Goal: Information Seeking & Learning: Learn about a topic

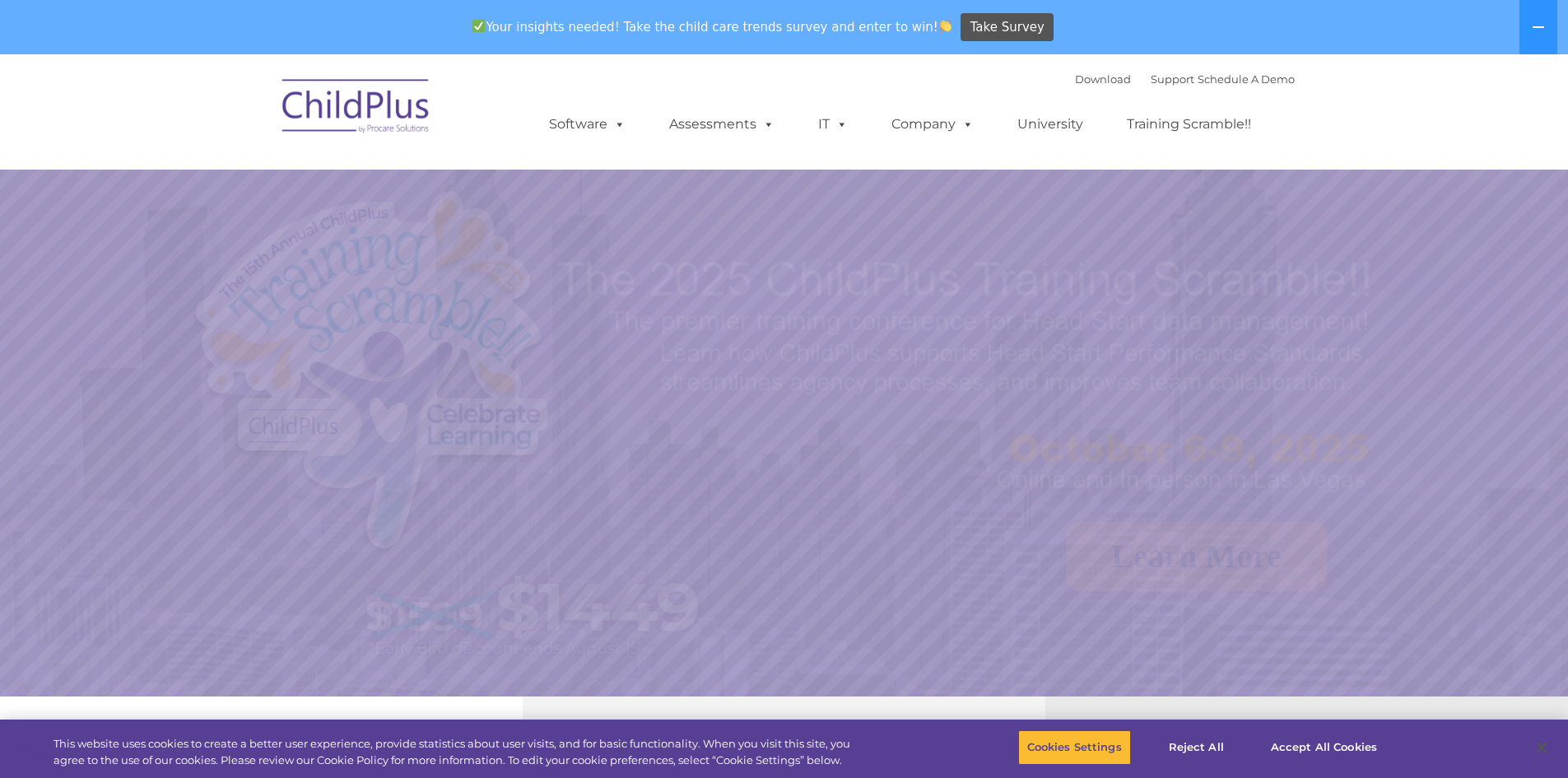
select select "MEDIUM"
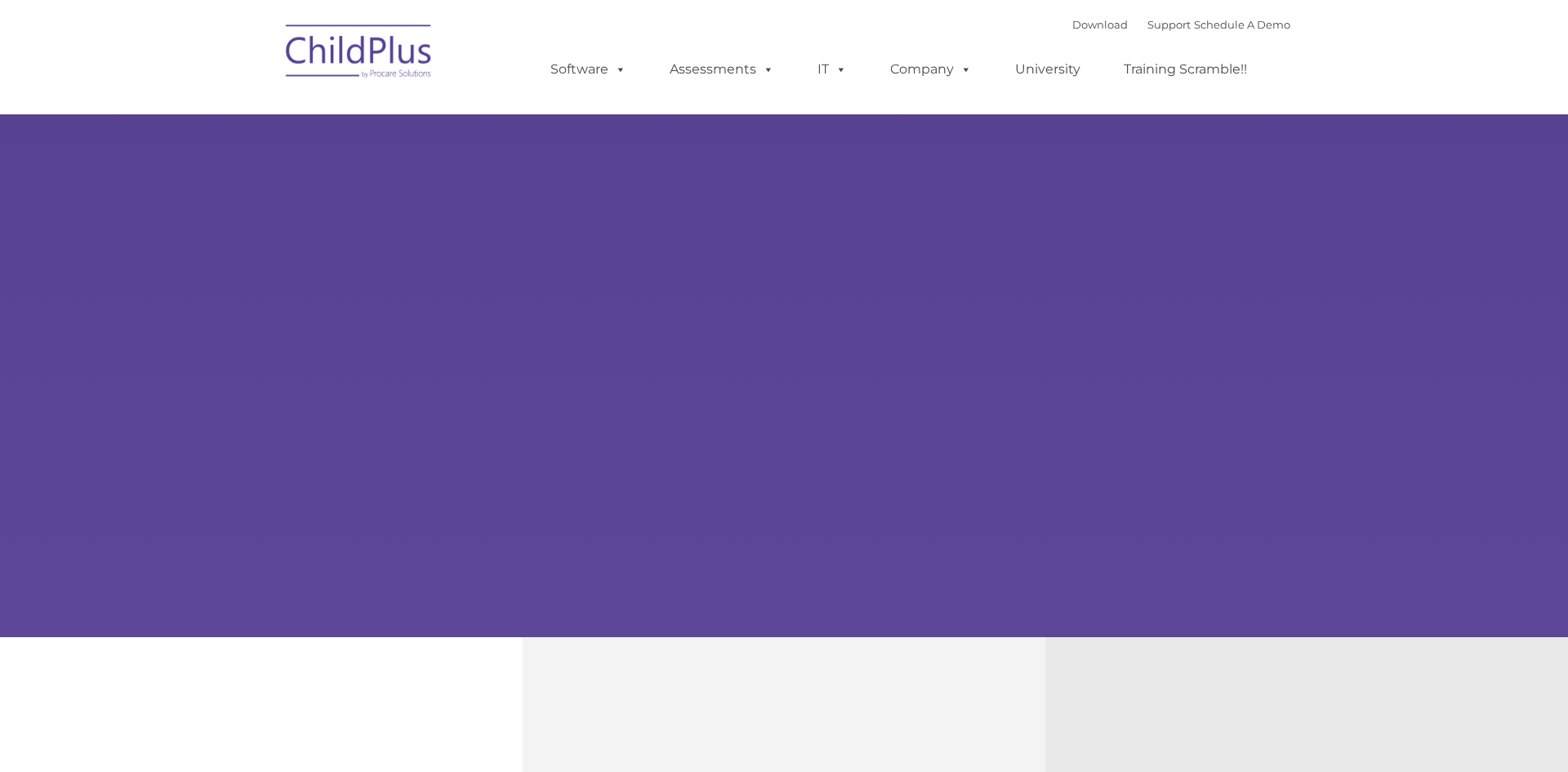
type input ""
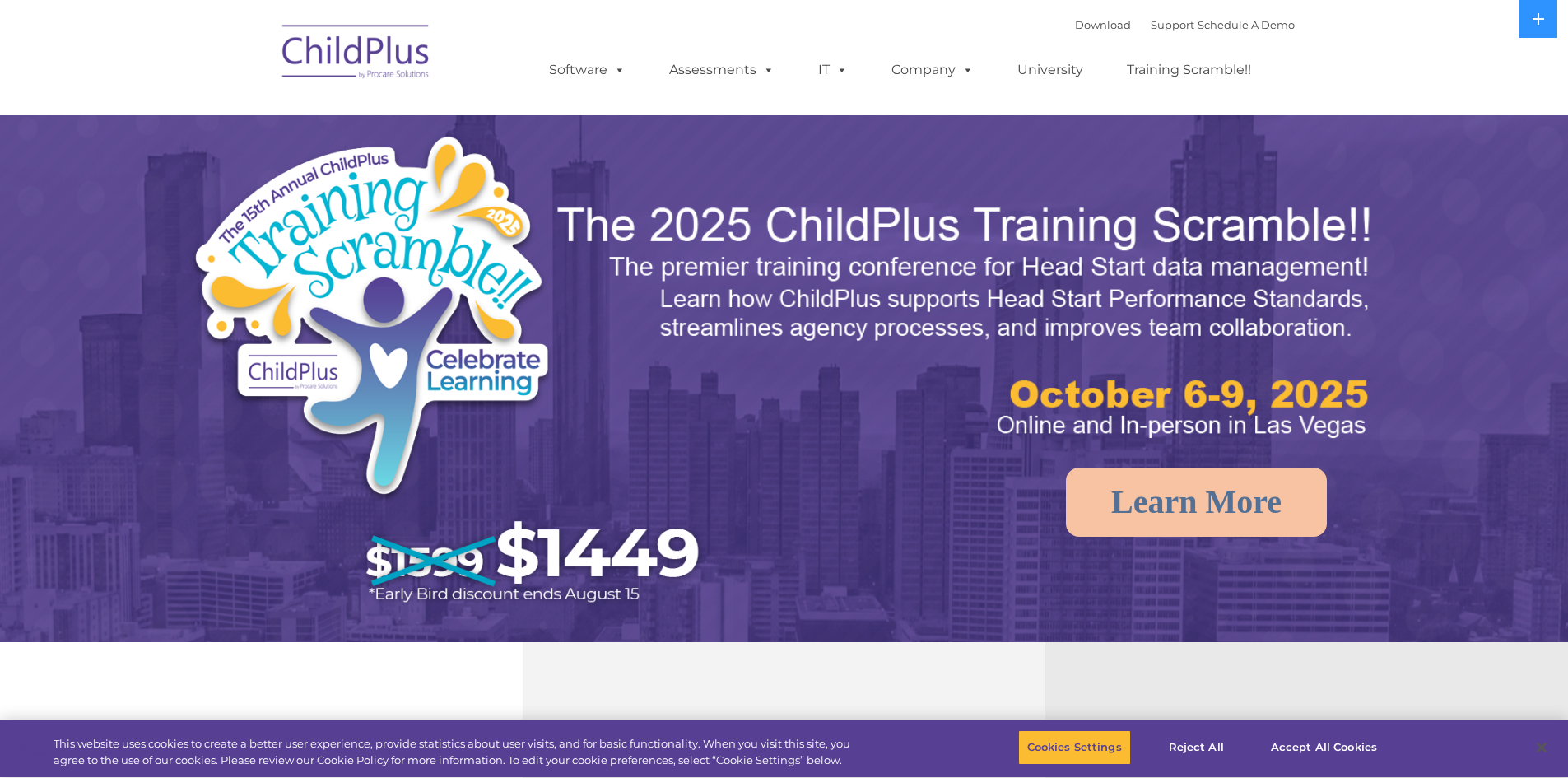
select select "MEDIUM"
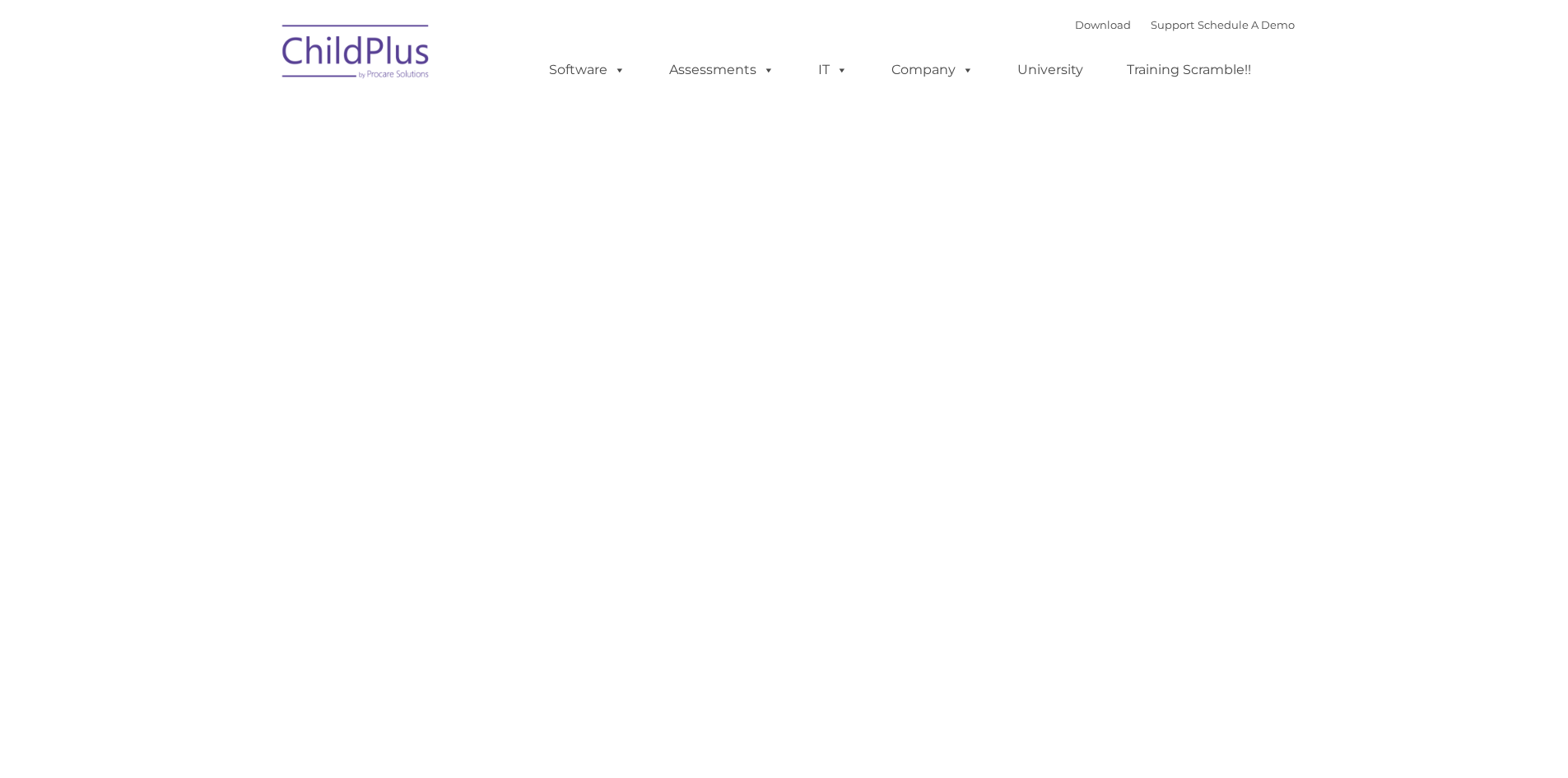
type input ""
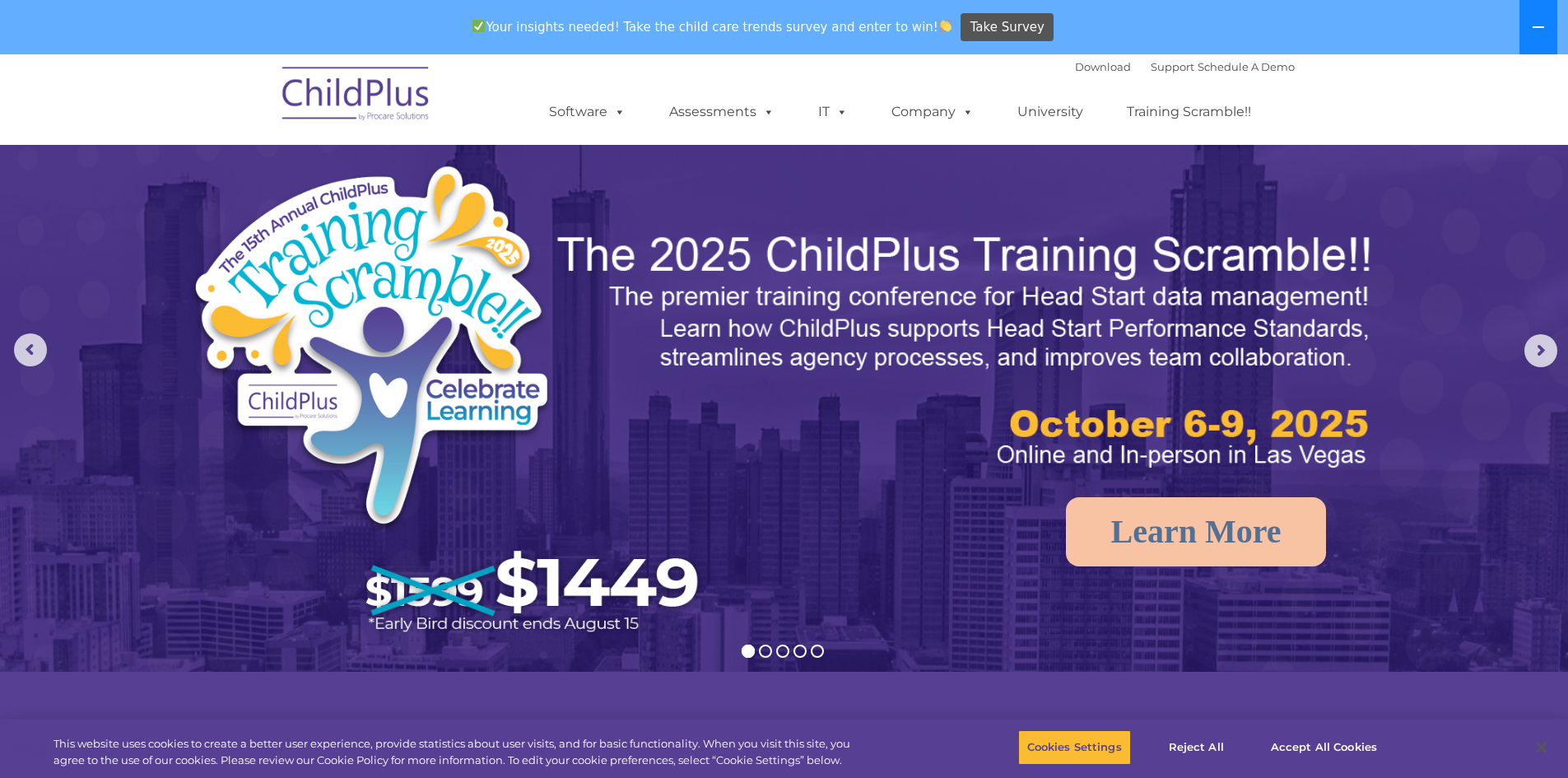
click at [1538, 28] on icon at bounding box center [1539, 28] width 12 height 2
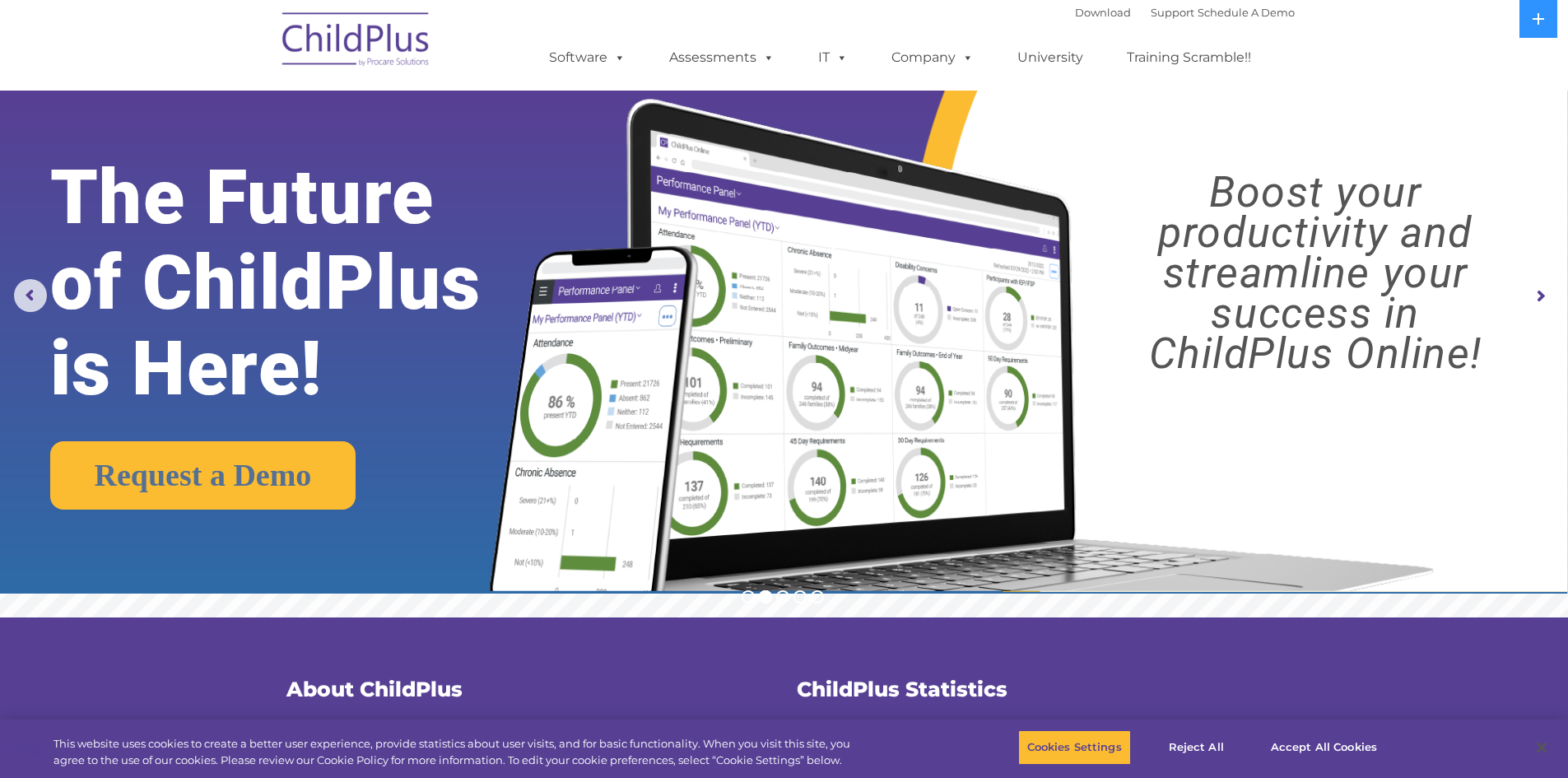
click at [398, 57] on img at bounding box center [357, 42] width 165 height 82
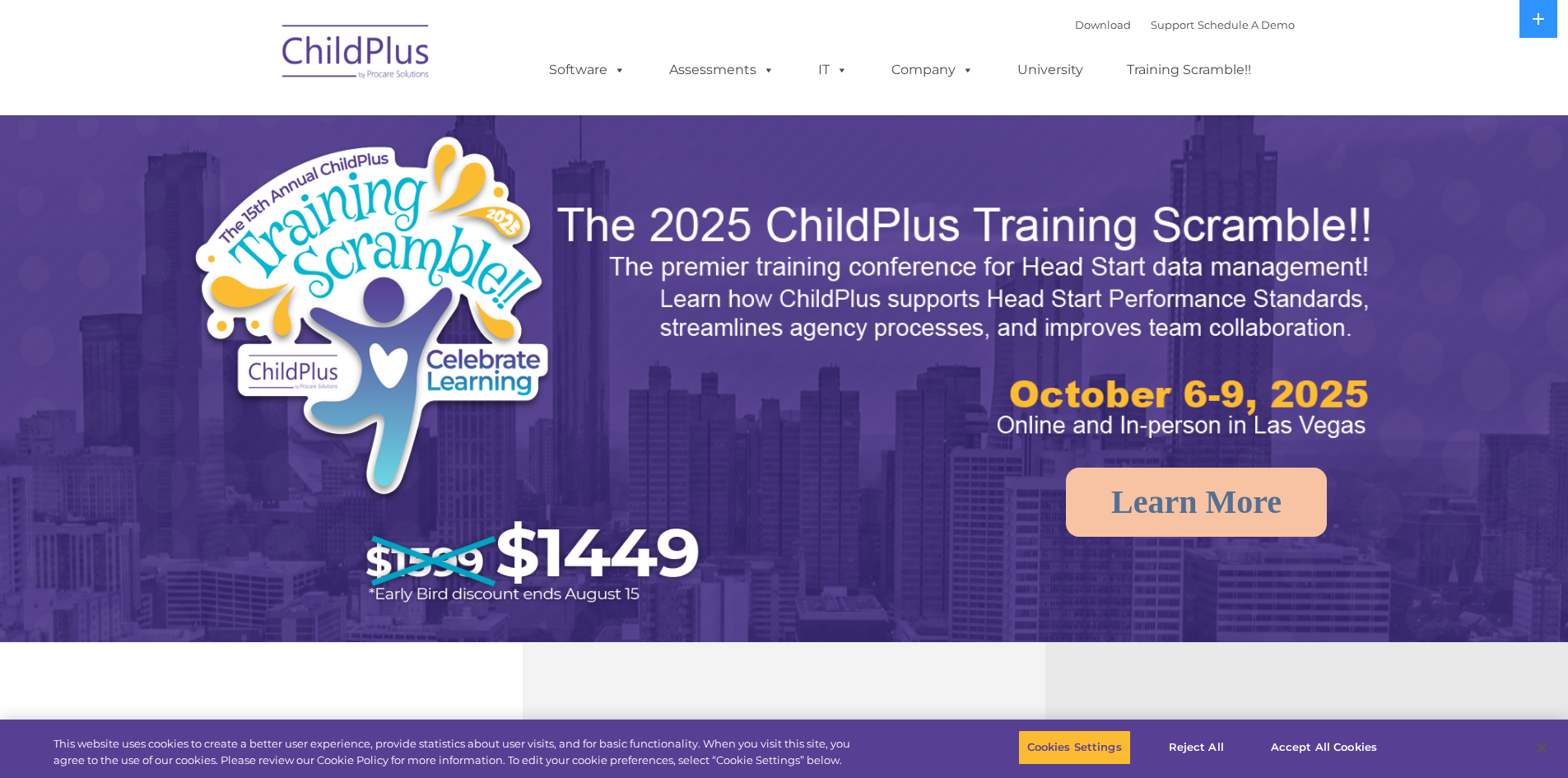
select select "MEDIUM"
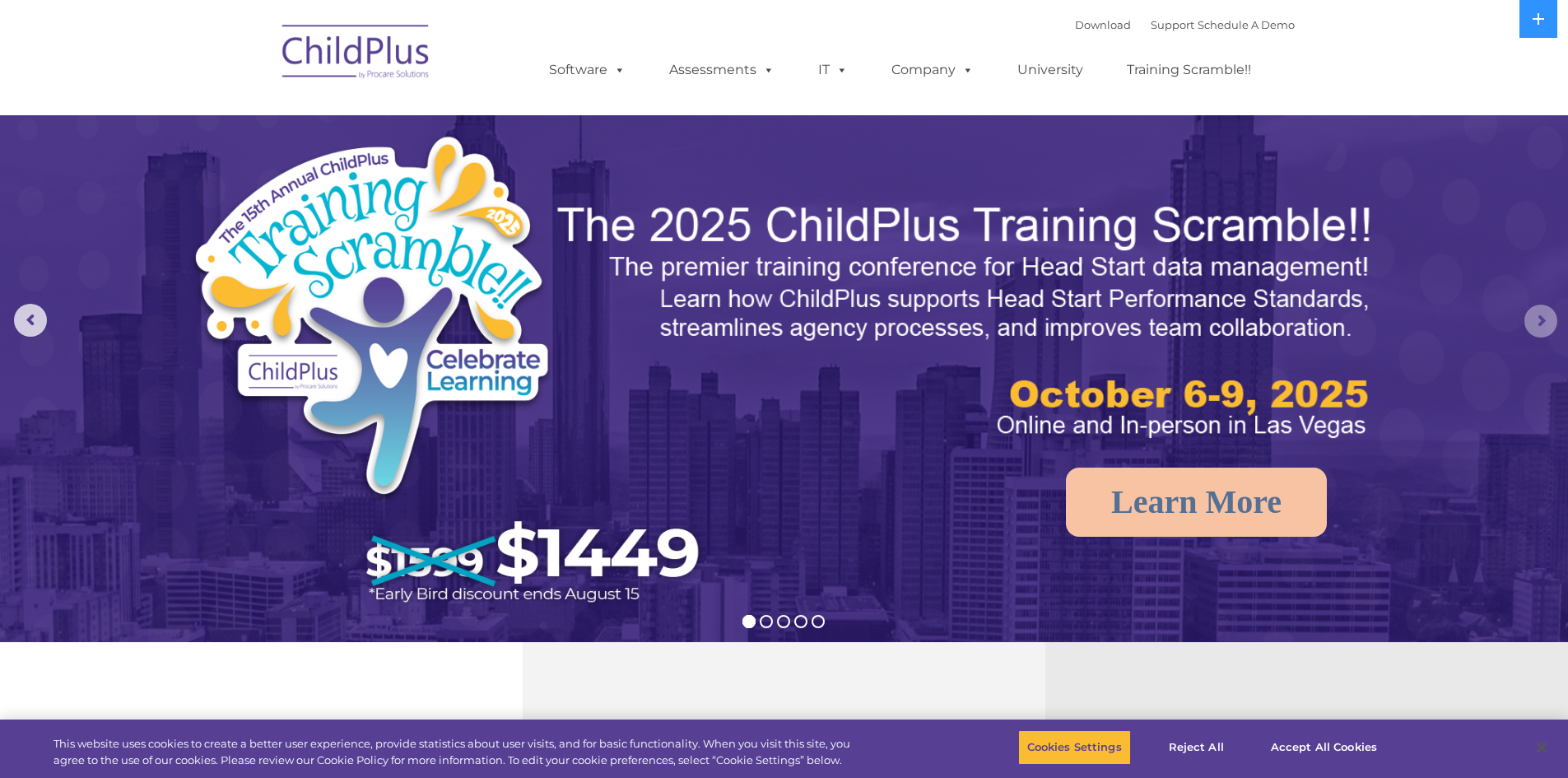
click at [1548, 326] on rs-arrow at bounding box center [1540, 321] width 33 height 33
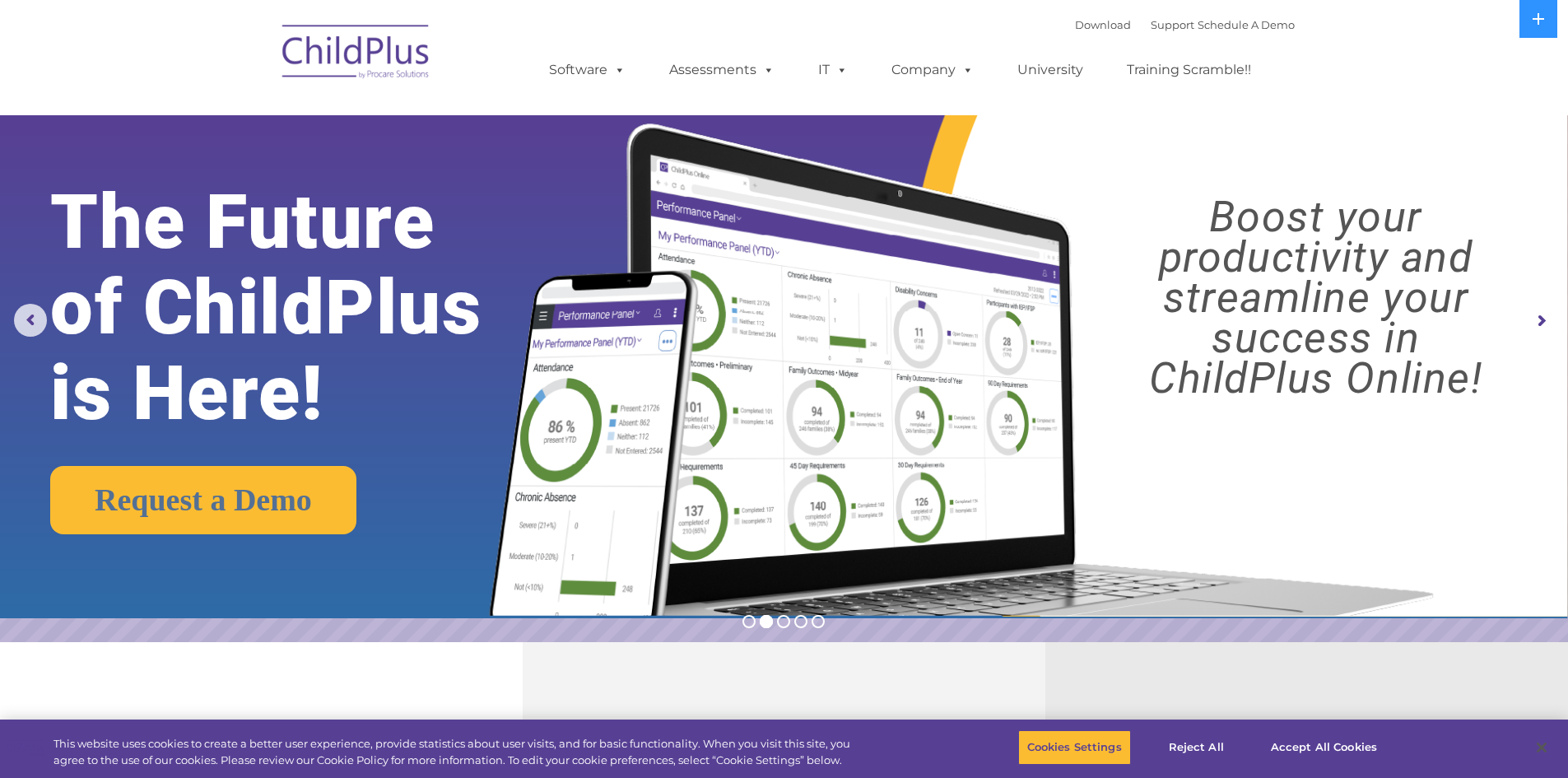
click at [1548, 326] on rs-arrow at bounding box center [1540, 321] width 33 height 33
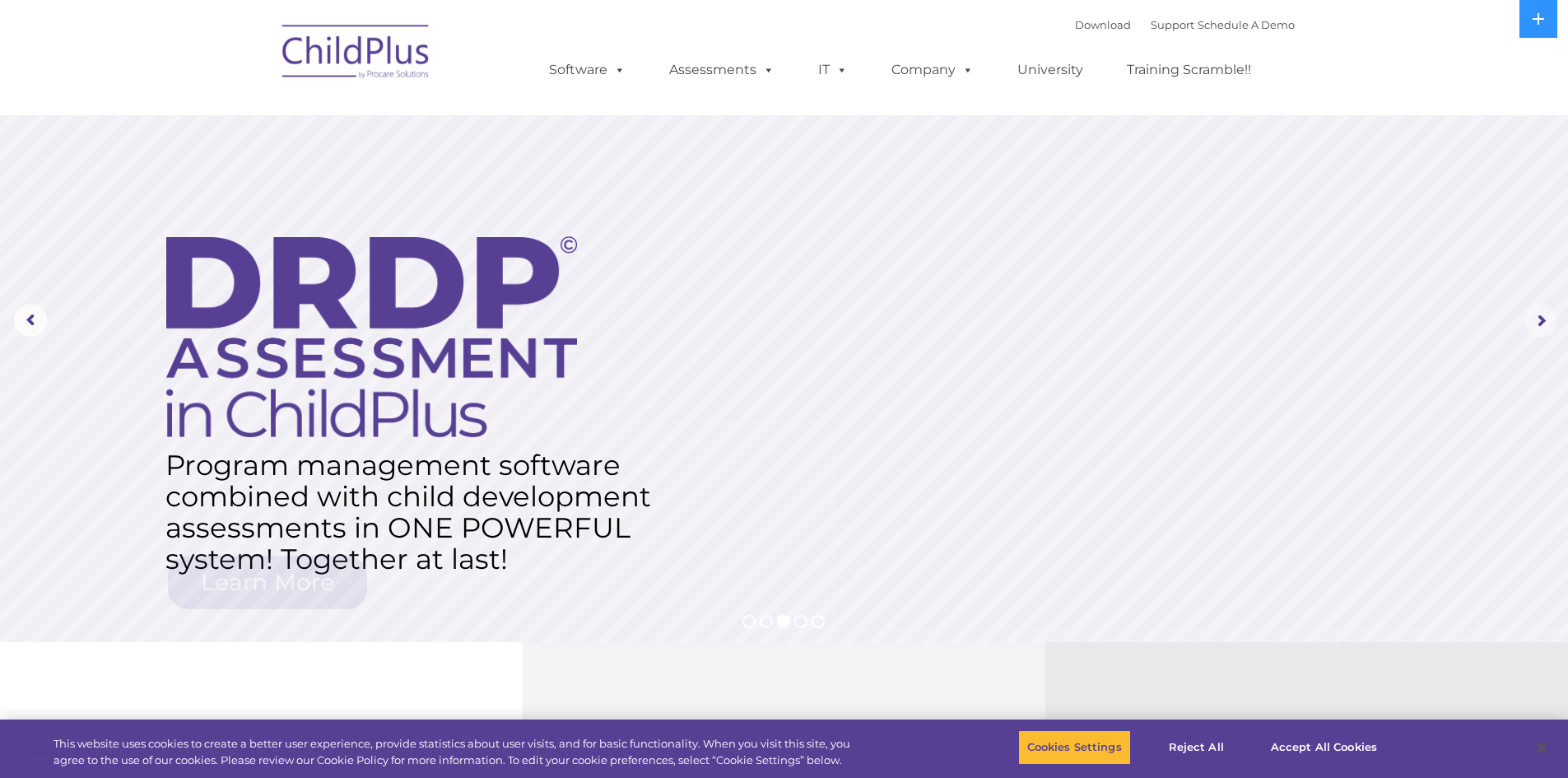
click at [1548, 326] on rs-arrow at bounding box center [1540, 321] width 33 height 33
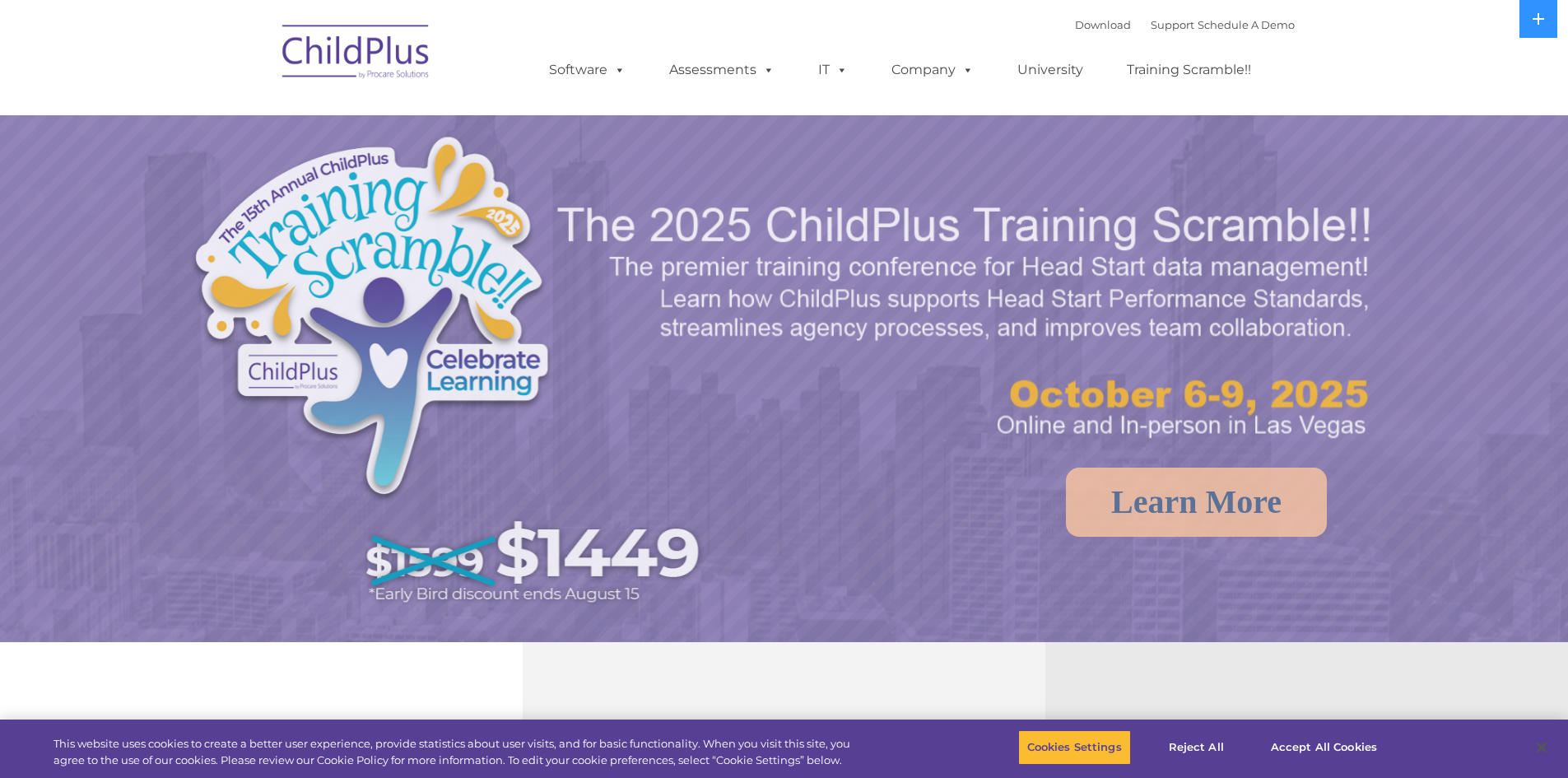
select select "MEDIUM"
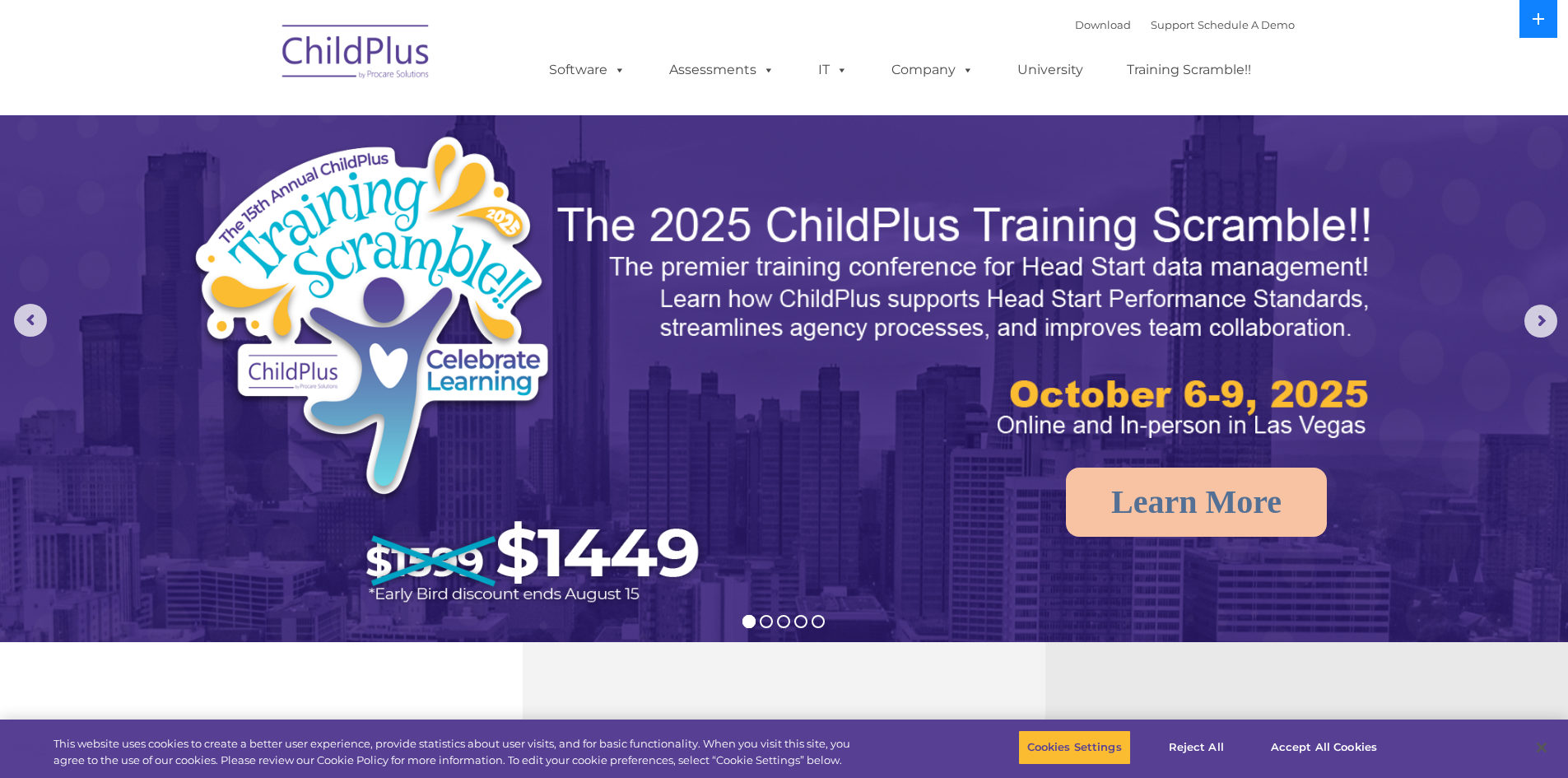
click at [1545, 17] on icon at bounding box center [1539, 19] width 13 height 13
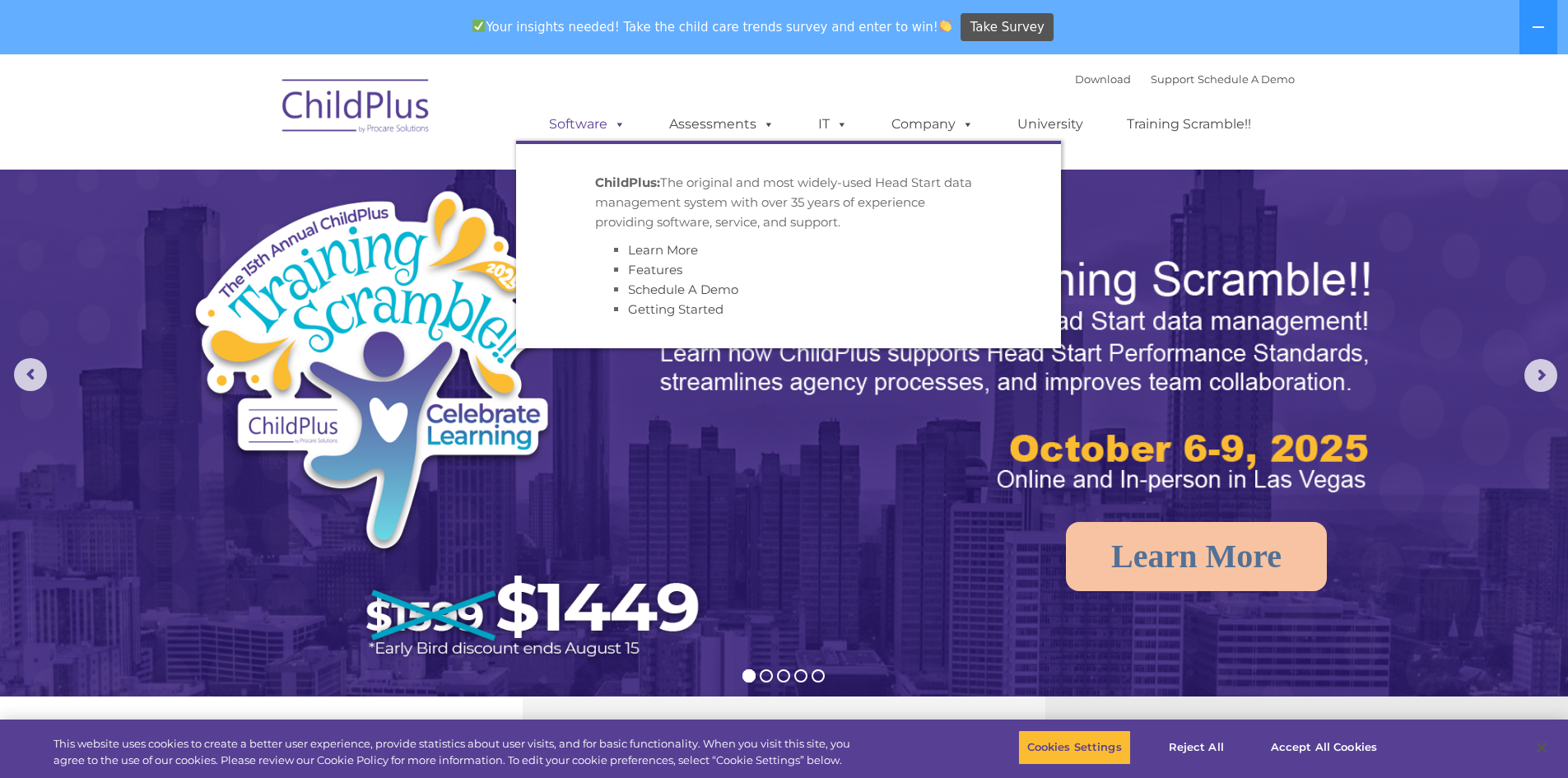
click at [603, 124] on link "Software" at bounding box center [587, 124] width 110 height 33
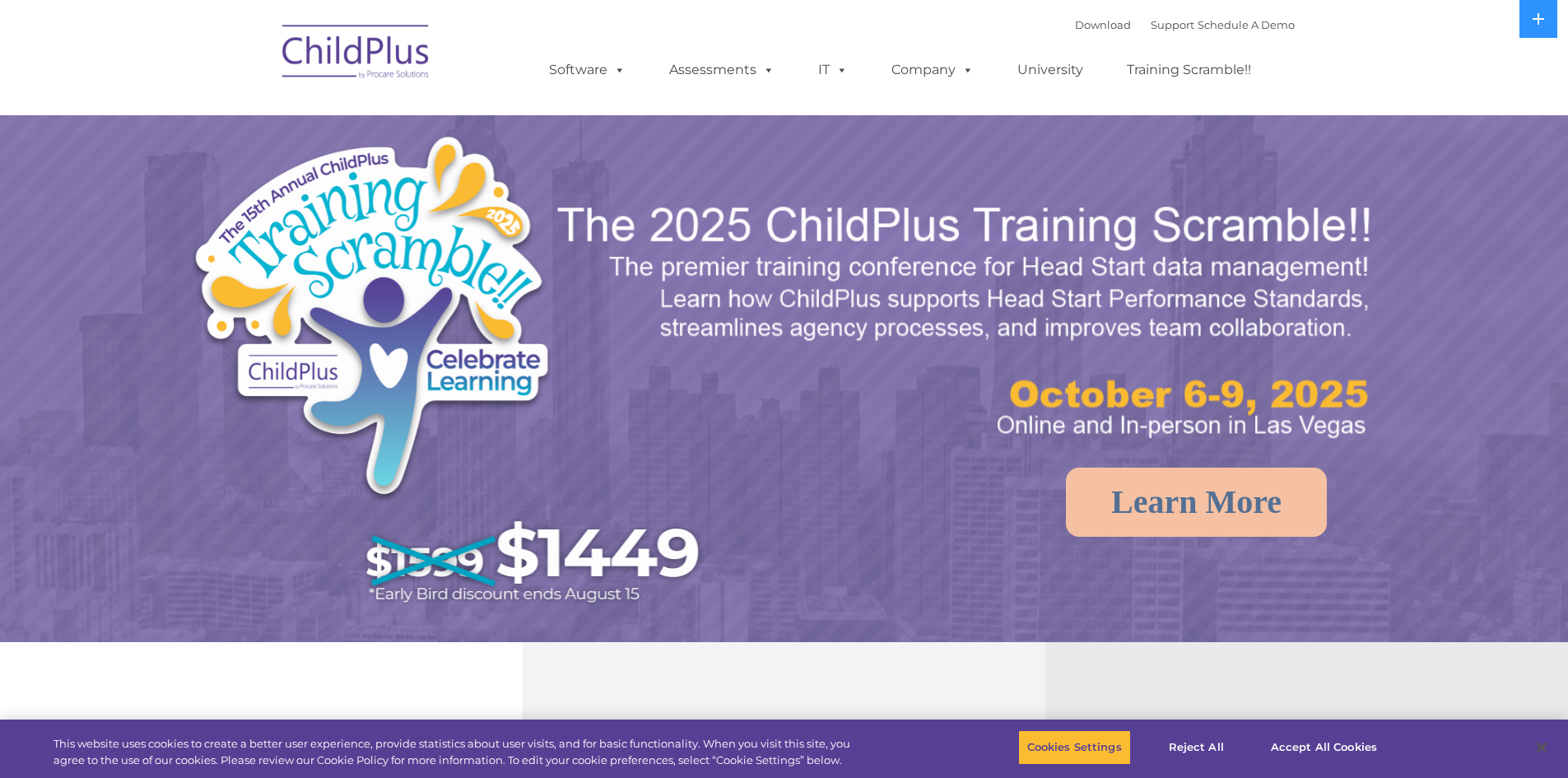
select select "MEDIUM"
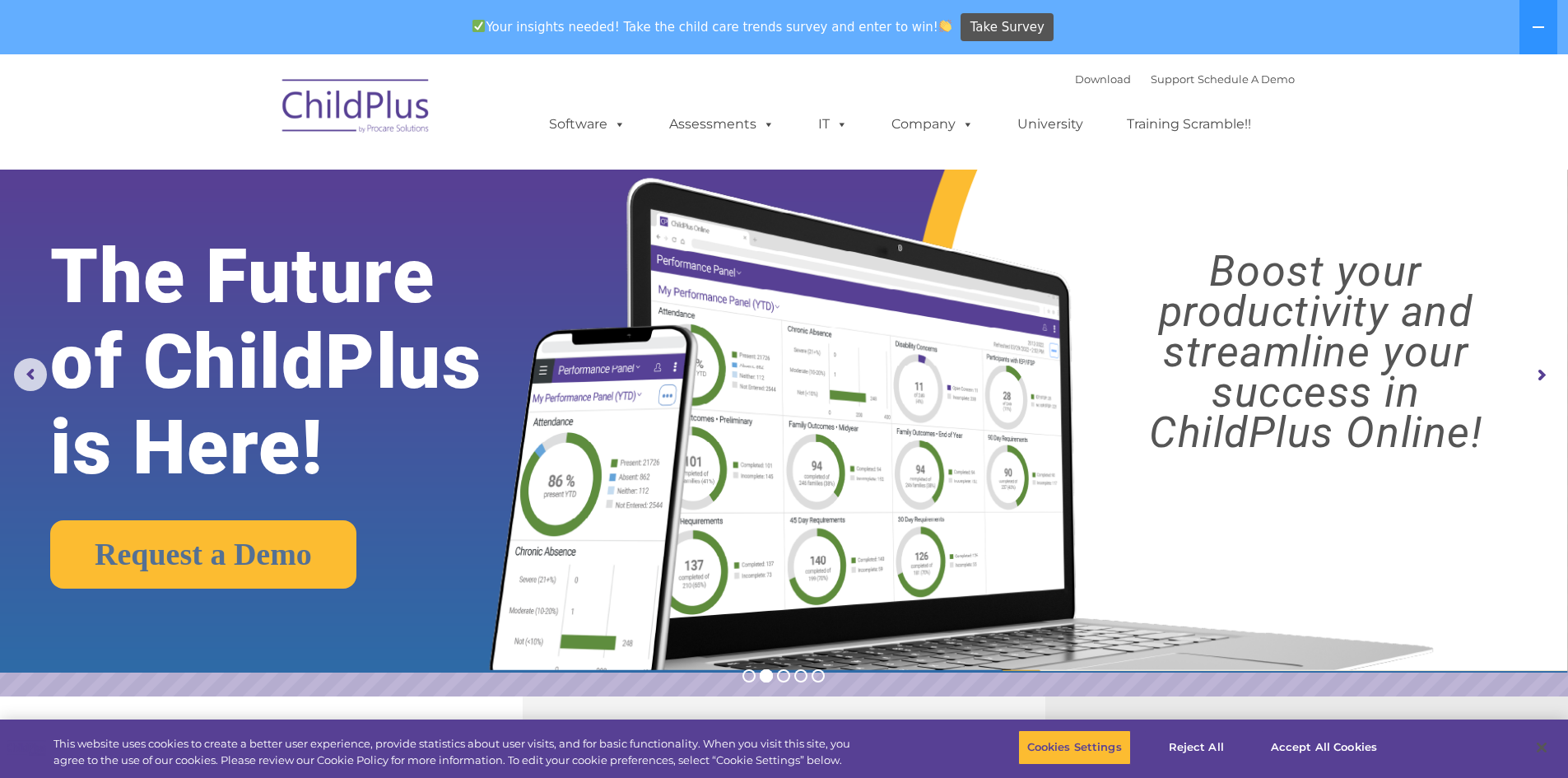
click at [349, 113] on img at bounding box center [357, 109] width 165 height 82
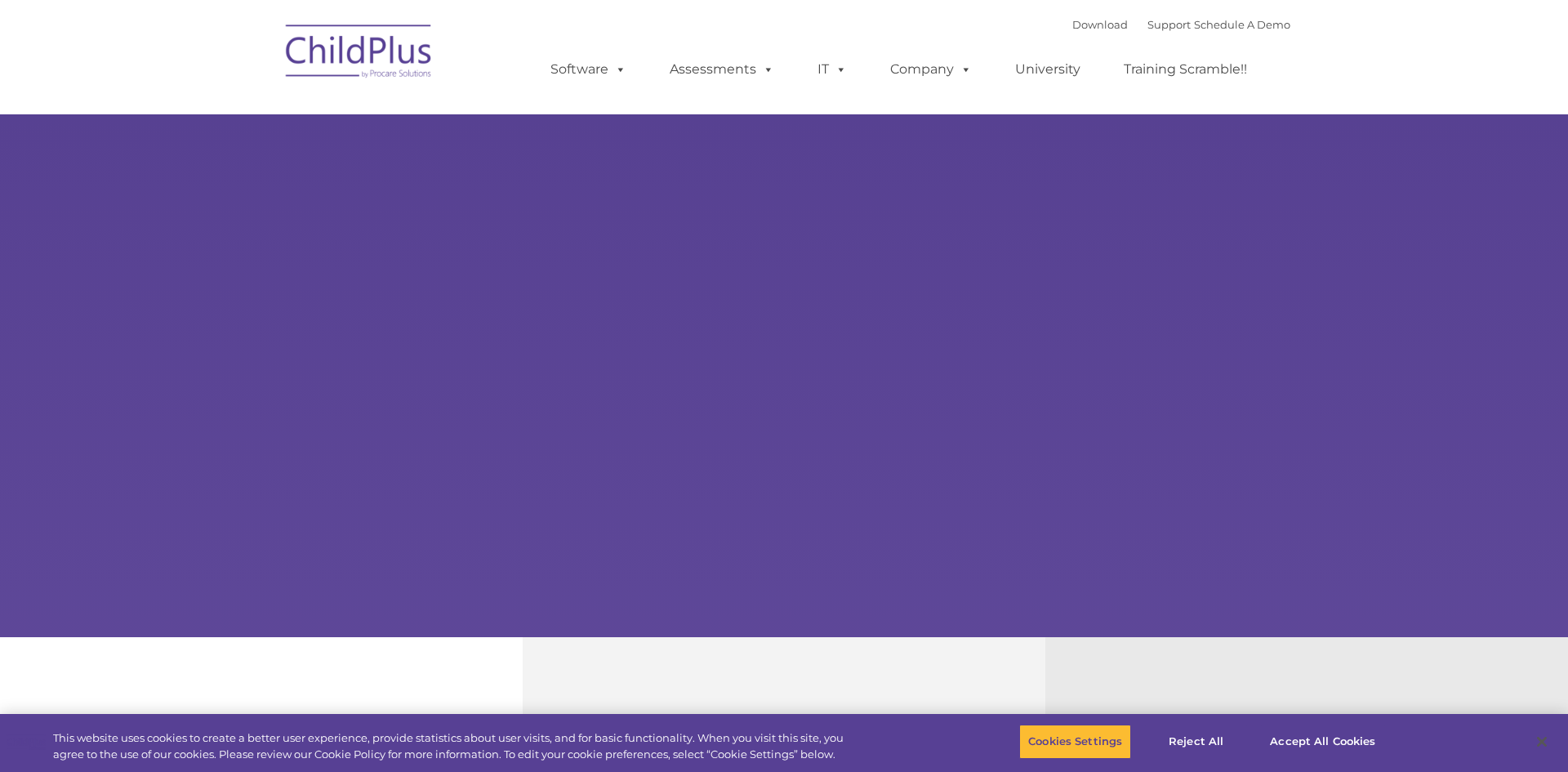
type input ""
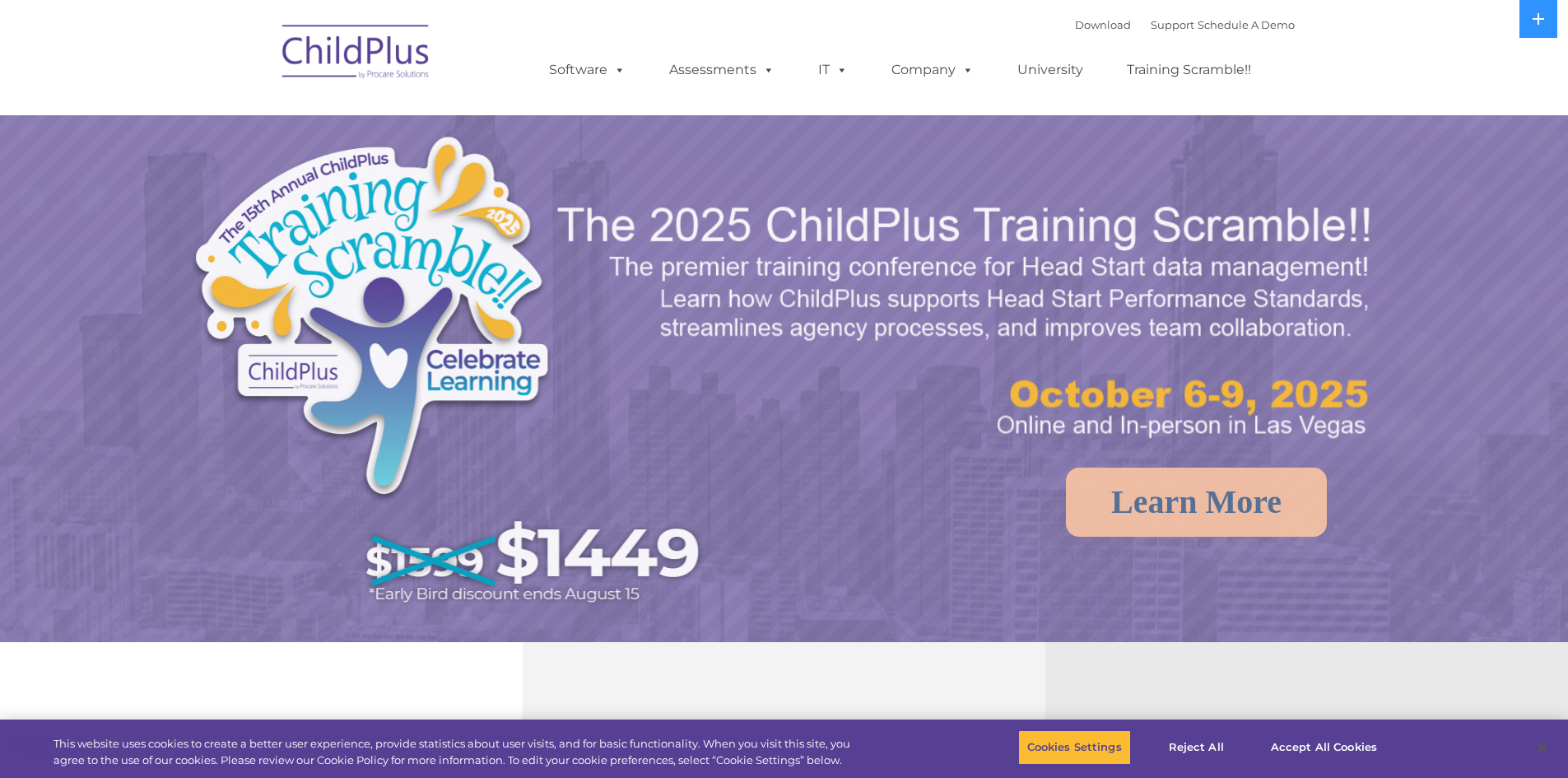
select select "MEDIUM"
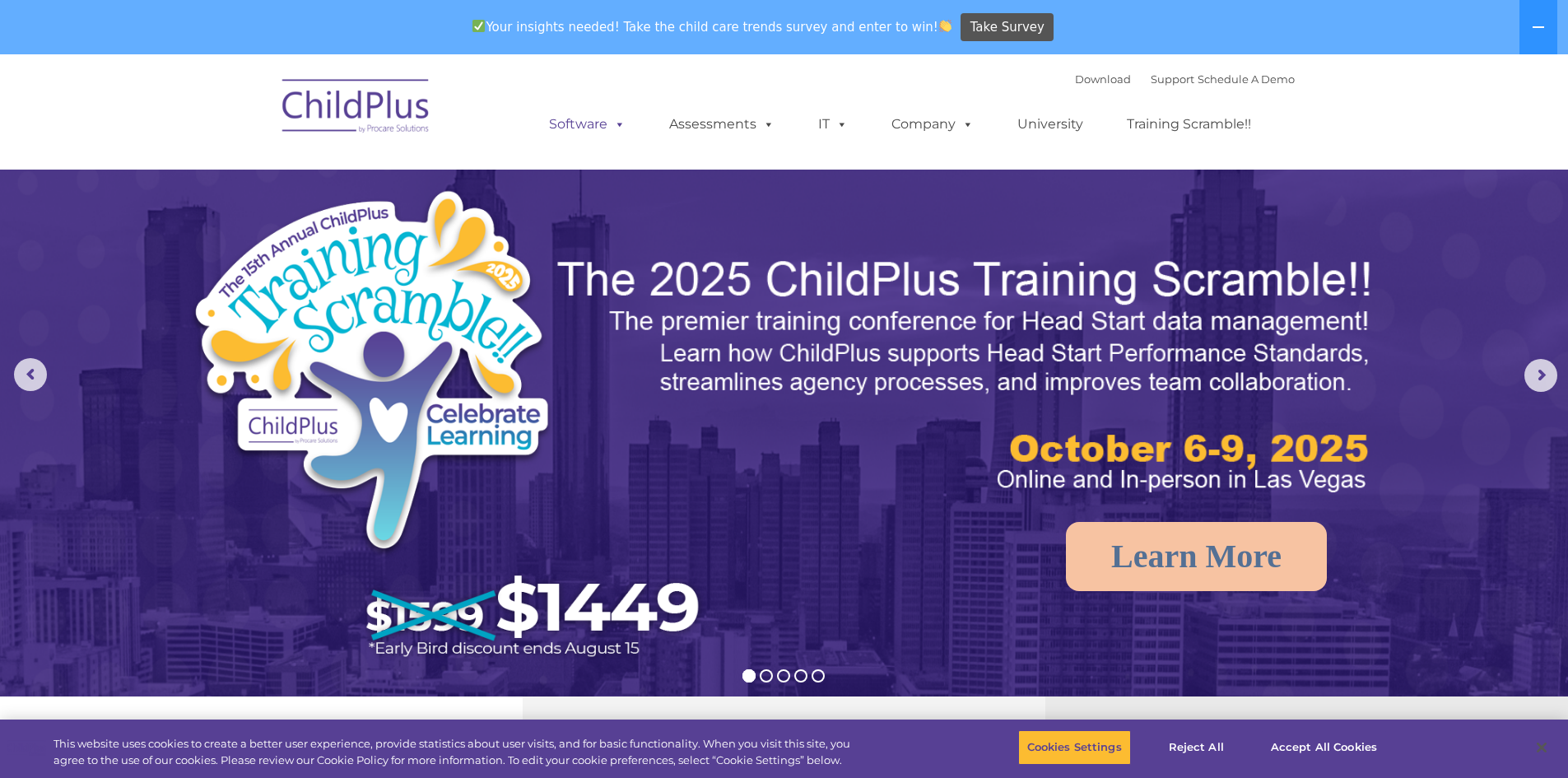
click at [608, 130] on span at bounding box center [617, 124] width 18 height 16
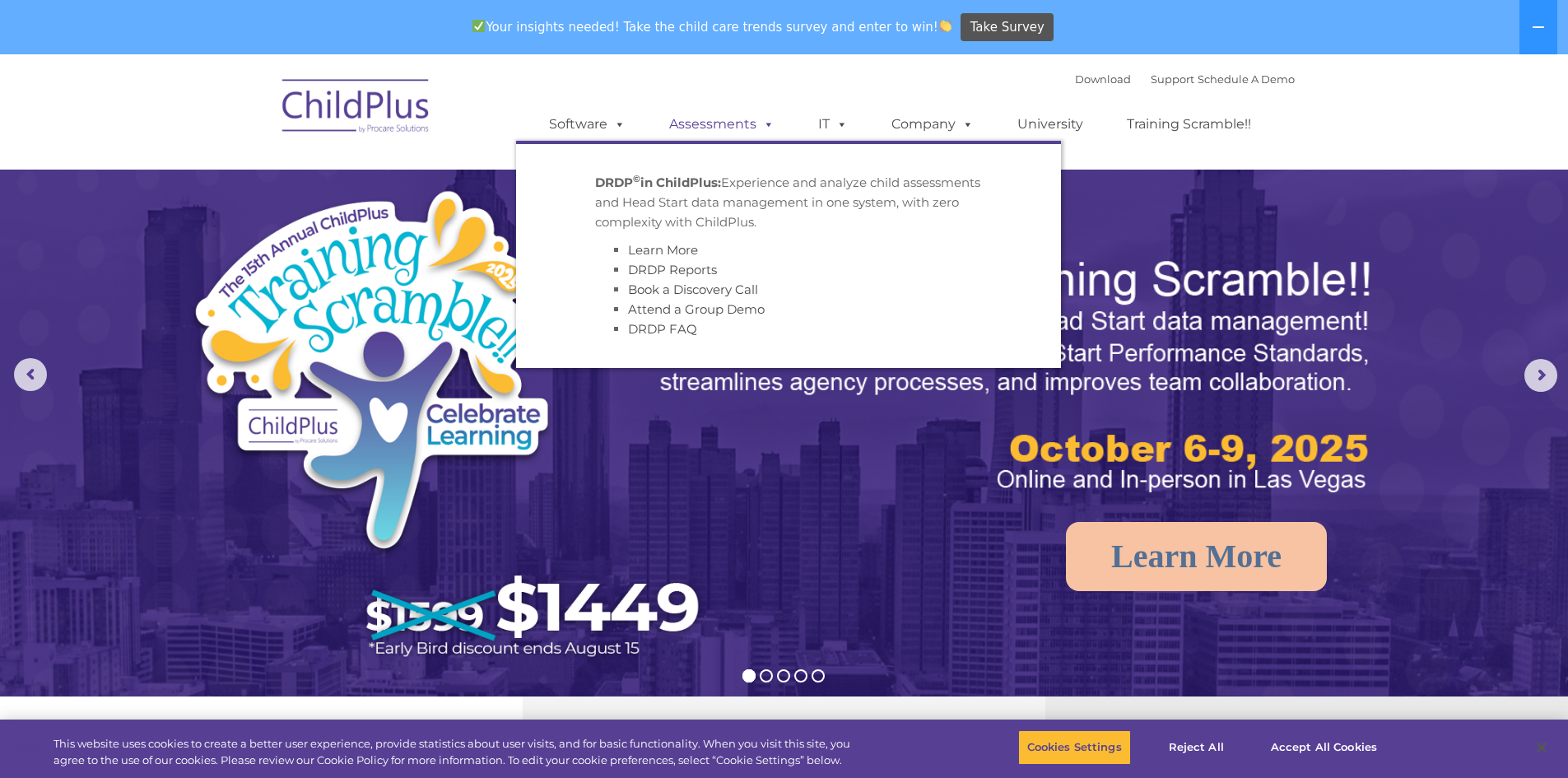
click at [716, 127] on link "Assessments" at bounding box center [721, 124] width 138 height 33
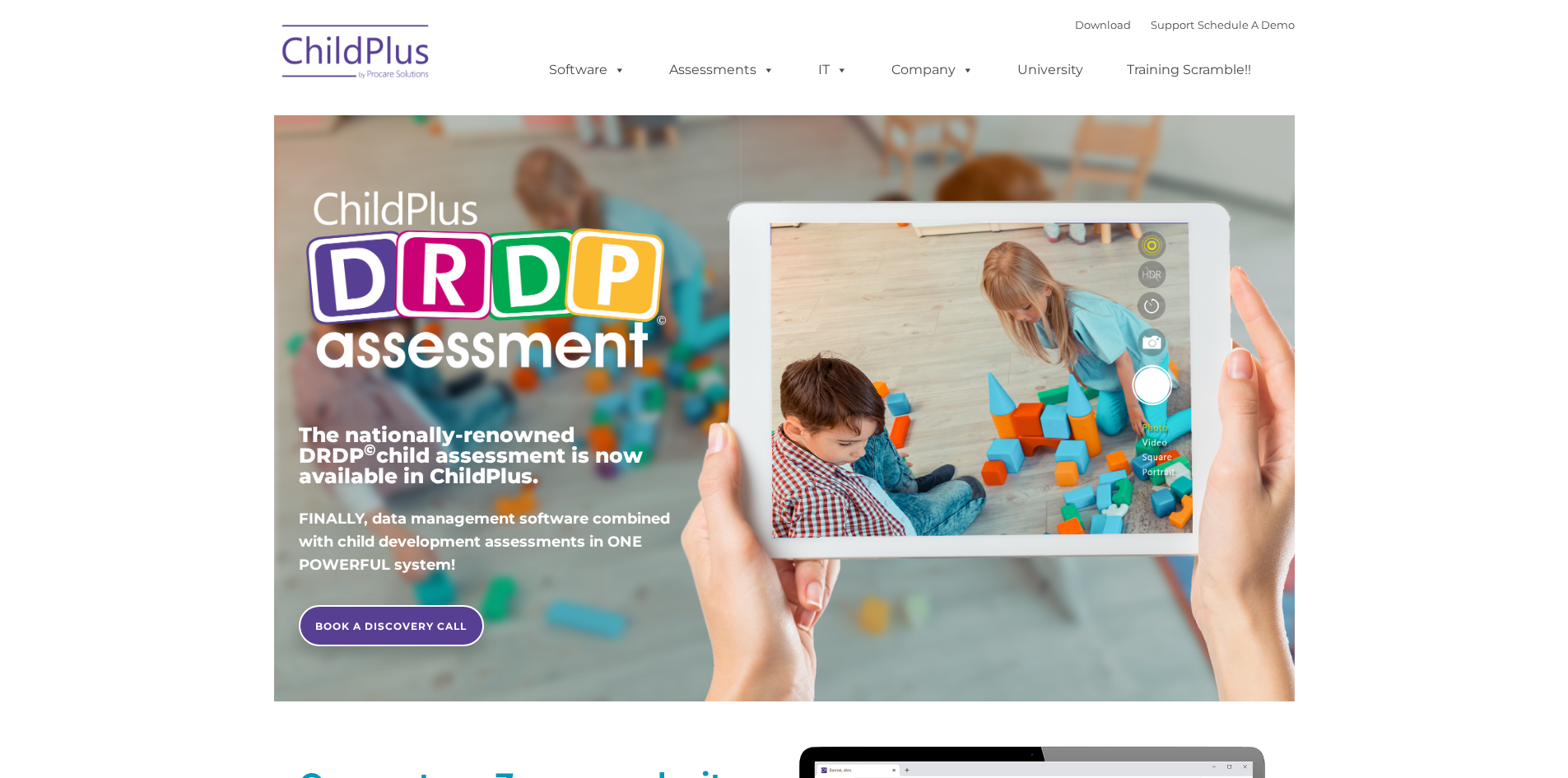
type input ""
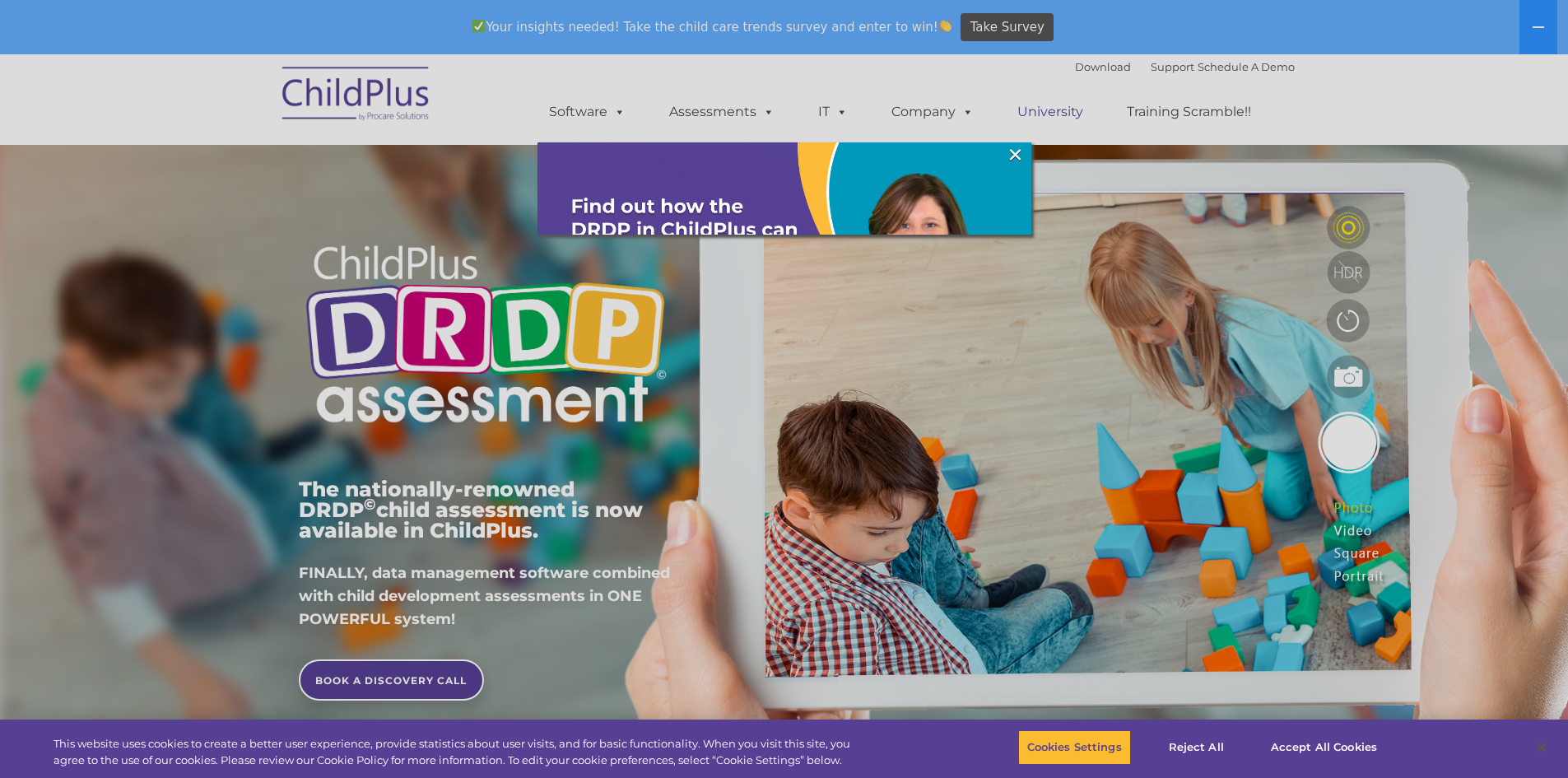
click at [1060, 113] on div at bounding box center [784, 389] width 1568 height 778
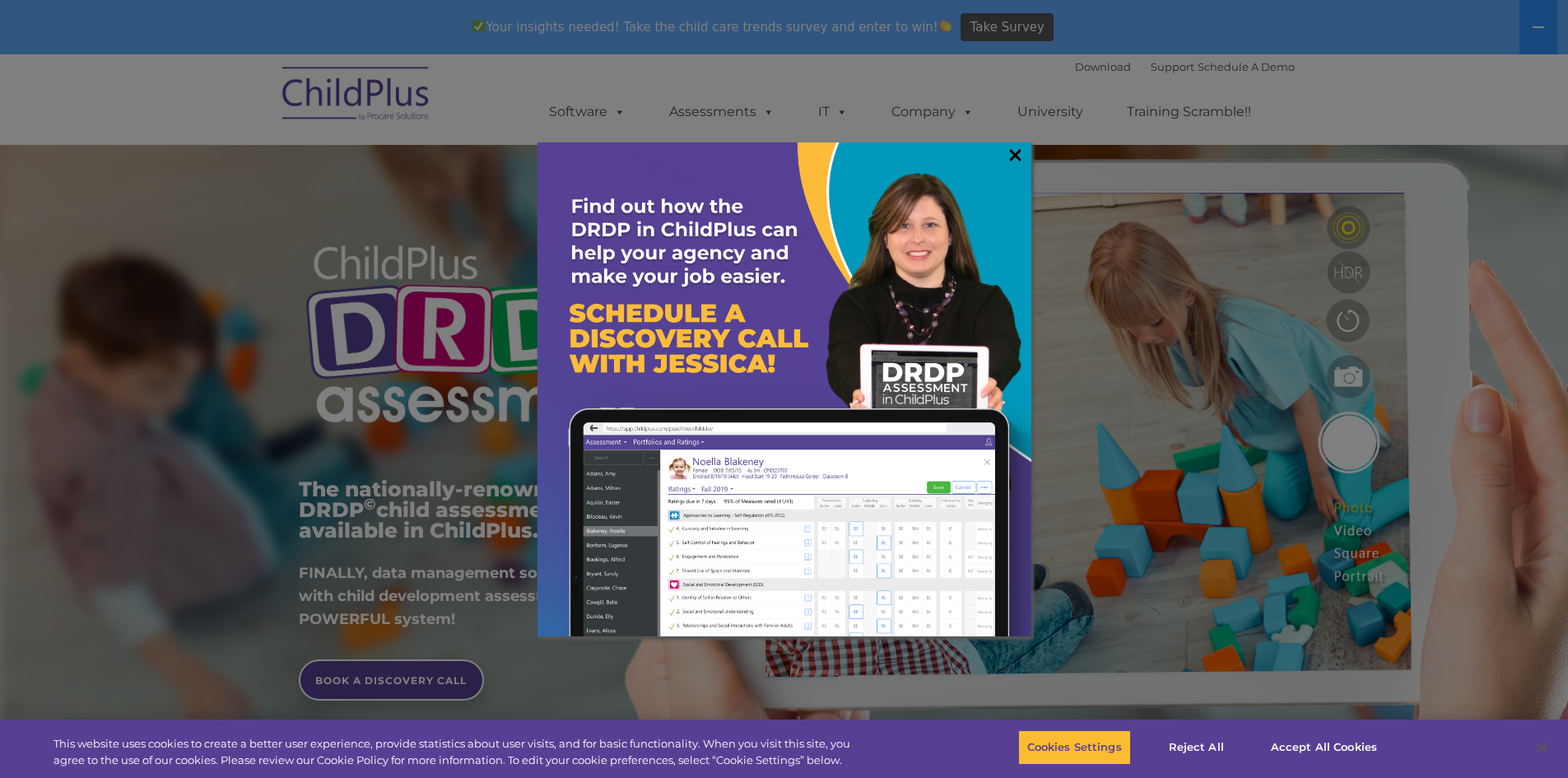
click at [1006, 147] on link "×" at bounding box center [1014, 154] width 19 height 16
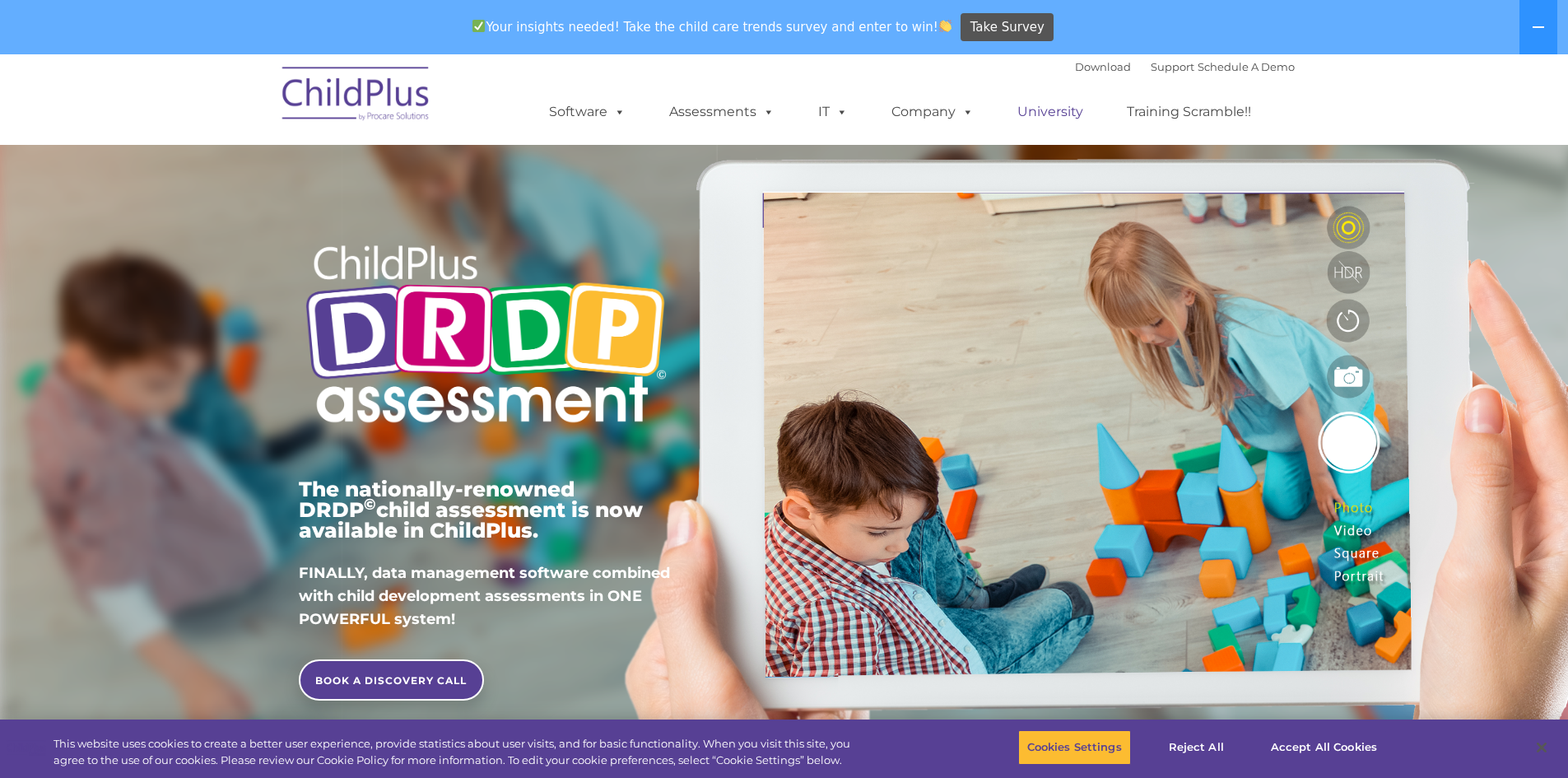
click at [1025, 124] on link "University" at bounding box center [1050, 111] width 99 height 33
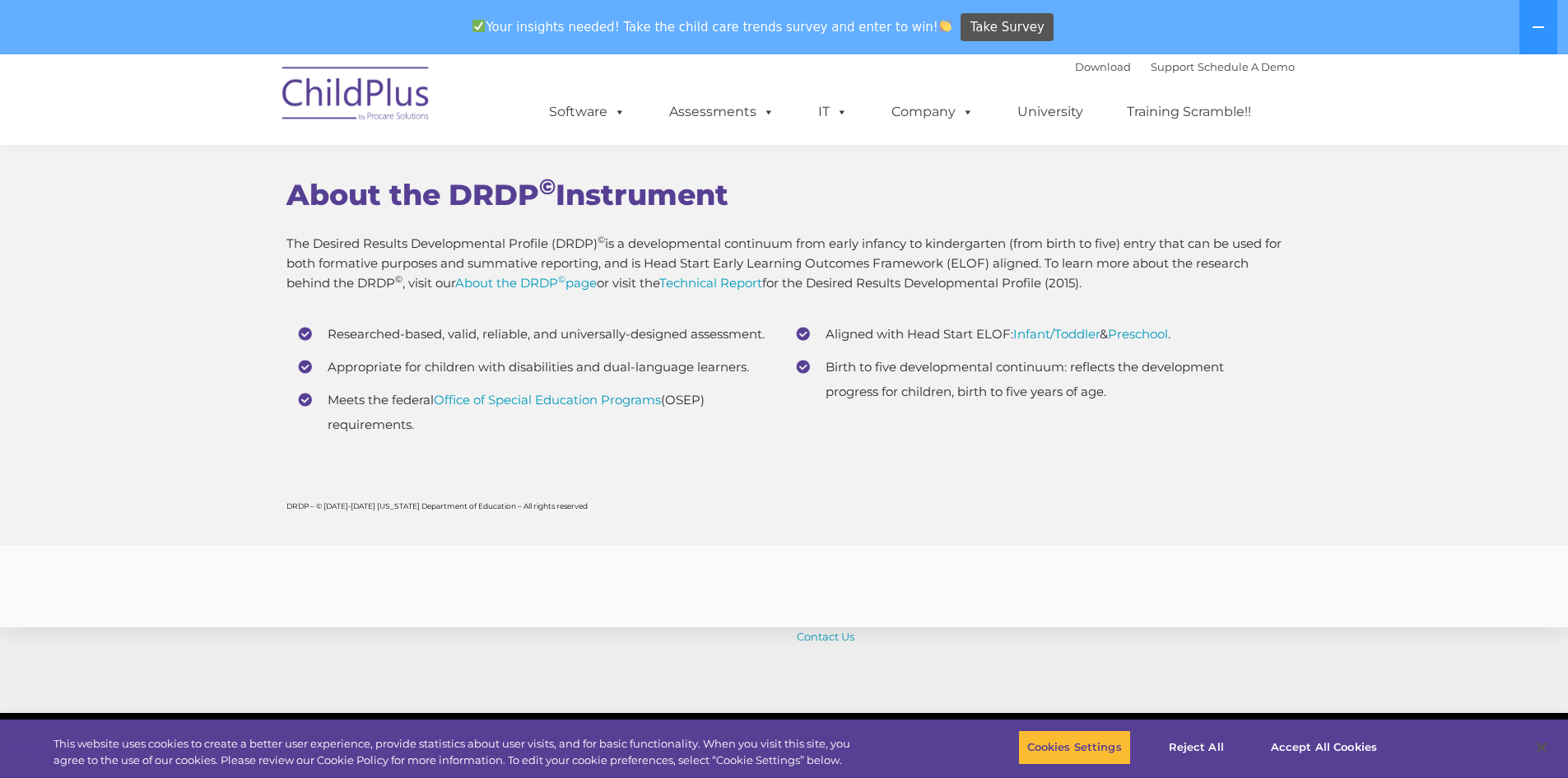
scroll to position [6494, 0]
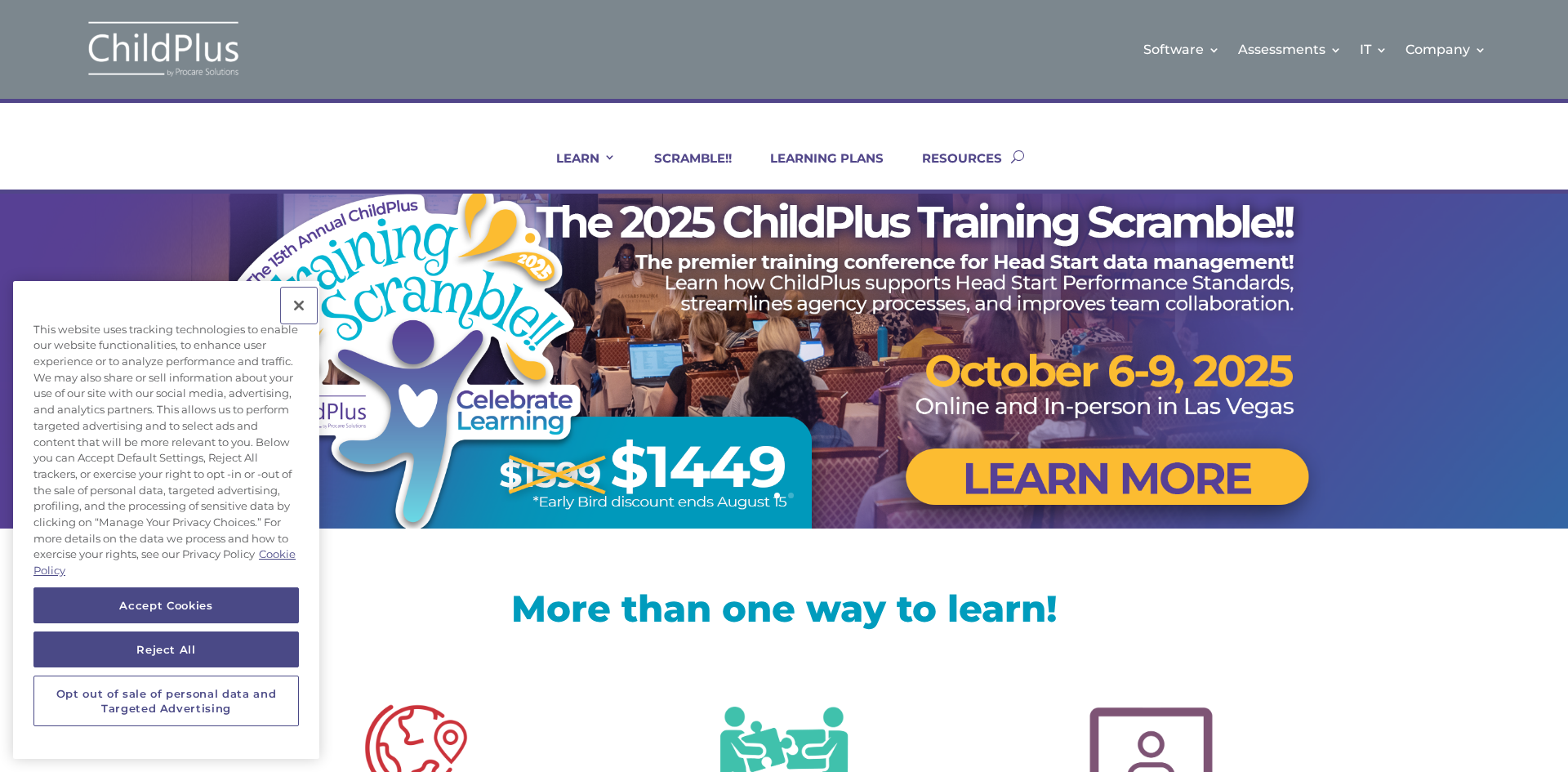
click at [304, 309] on button "Close" at bounding box center [299, 305] width 36 height 36
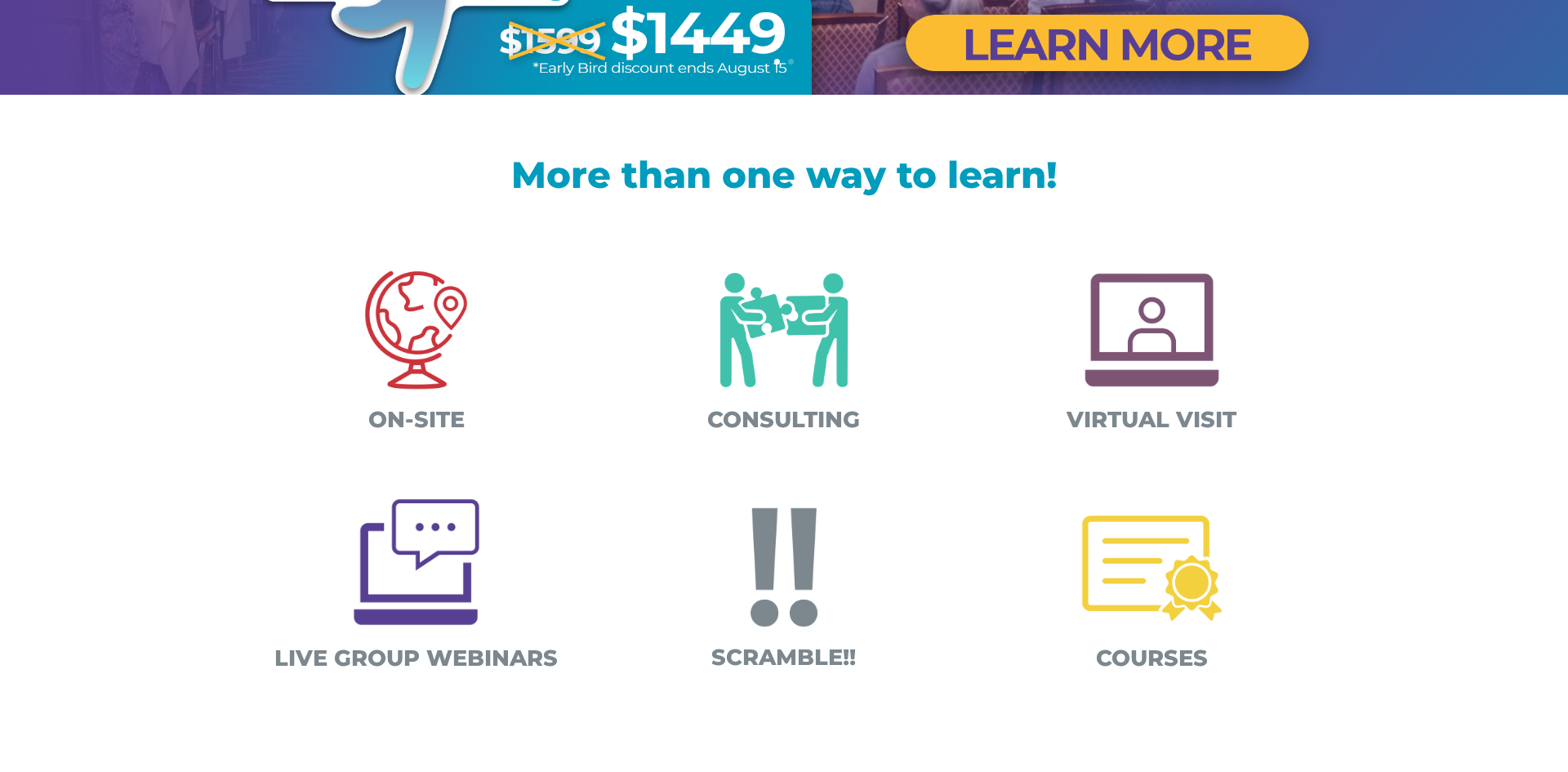
scroll to position [432, 0]
